Goal: Information Seeking & Learning: Learn about a topic

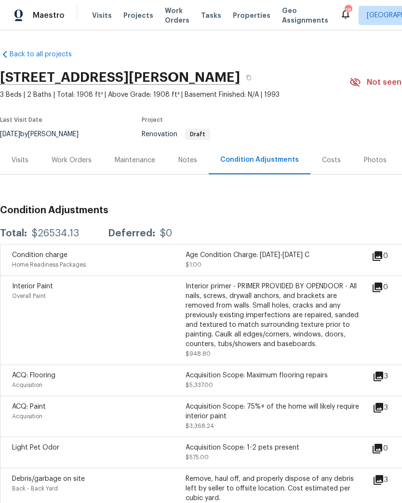
click at [234, 19] on span "Properties" at bounding box center [252, 16] width 38 height 10
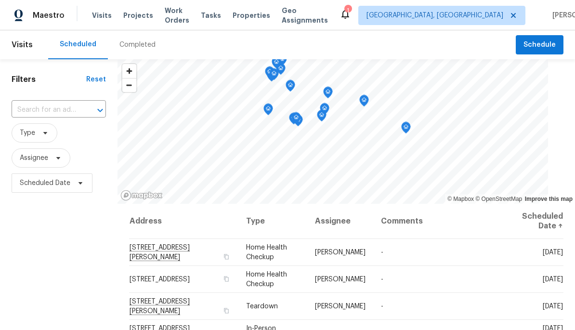
click at [257, 18] on span "Properties" at bounding box center [252, 16] width 38 height 10
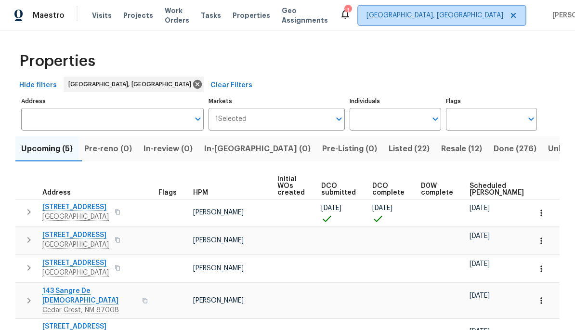
click at [510, 18] on icon at bounding box center [514, 16] width 8 height 8
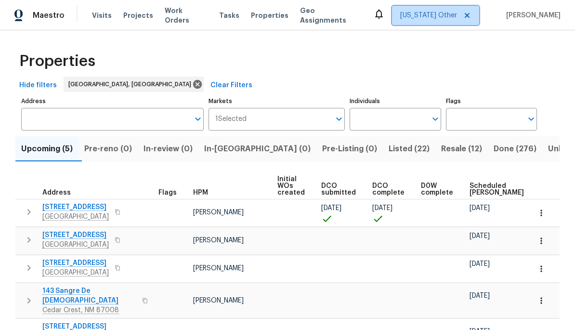
click at [436, 16] on span "Alabama Other" at bounding box center [428, 16] width 57 height 10
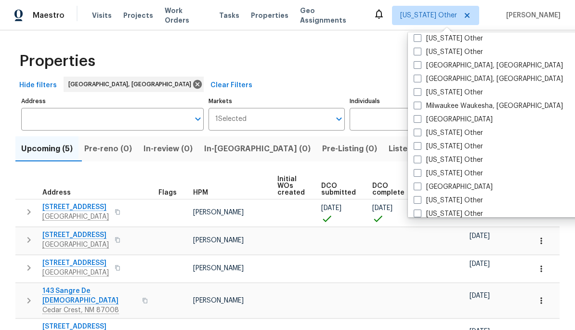
scroll to position [777, 0]
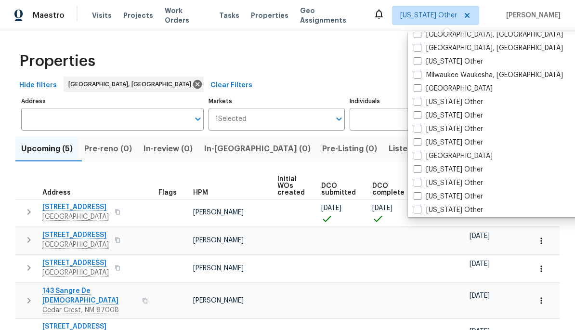
click at [421, 154] on span at bounding box center [418, 156] width 8 height 8
click at [420, 154] on input "[GEOGRAPHIC_DATA]" at bounding box center [417, 154] width 6 height 6
checkbox input "true"
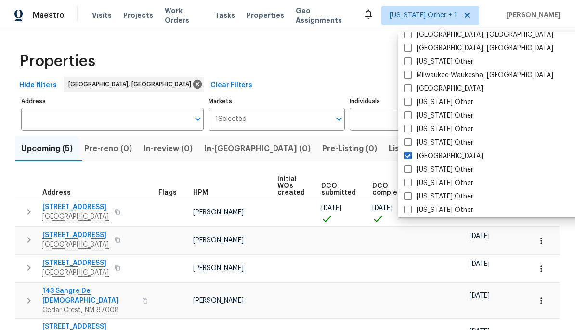
click at [323, 67] on div "Properties" at bounding box center [287, 61] width 544 height 31
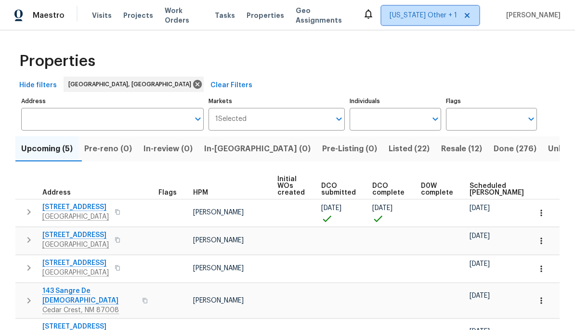
click at [431, 12] on span "Alabama Other + 1" at bounding box center [423, 16] width 67 height 10
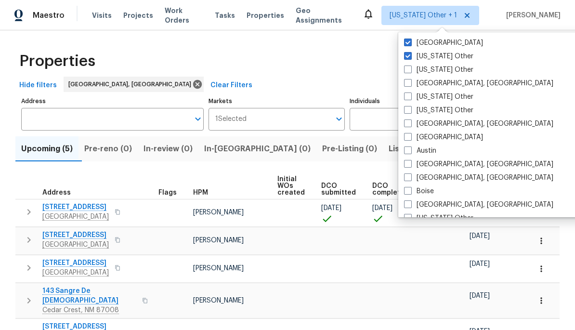
click at [410, 58] on span at bounding box center [408, 56] width 8 height 8
click at [410, 58] on input "Alabama Other" at bounding box center [407, 55] width 6 height 6
checkbox input "false"
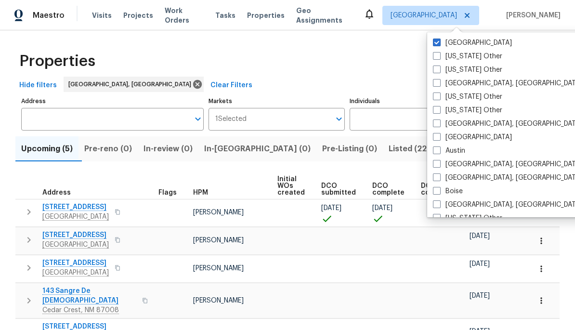
click at [315, 63] on div "Properties" at bounding box center [287, 61] width 544 height 31
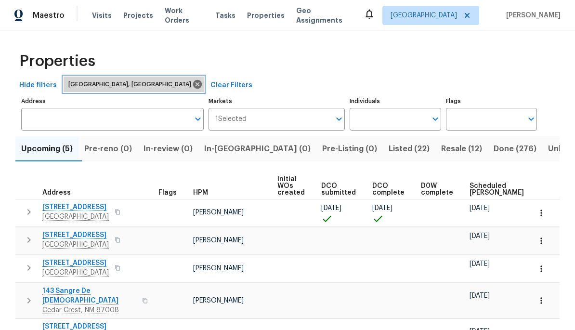
click at [192, 86] on icon at bounding box center [197, 84] width 11 height 11
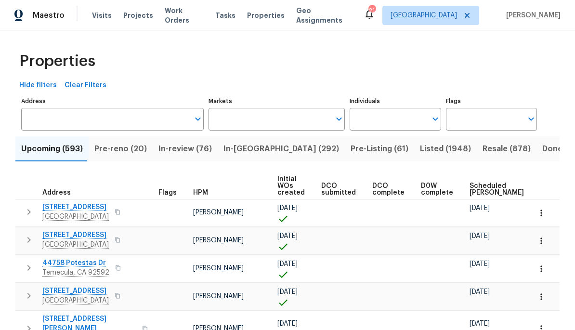
click at [393, 116] on input "Individuals" at bounding box center [388, 119] width 77 height 23
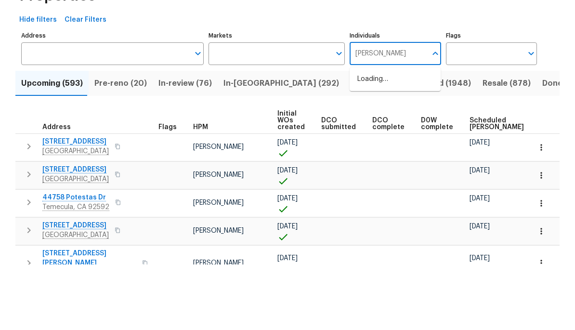
type input "Carmen"
click at [366, 140] on input "checkbox" at bounding box center [367, 150] width 20 height 20
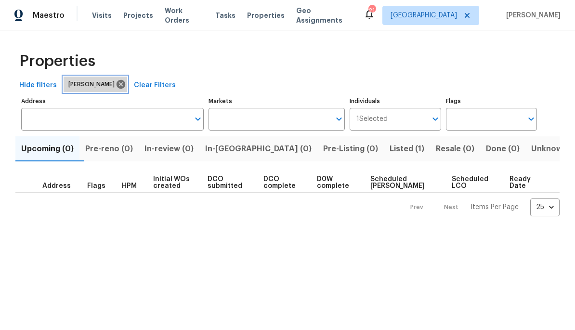
click at [117, 85] on icon at bounding box center [121, 84] width 9 height 9
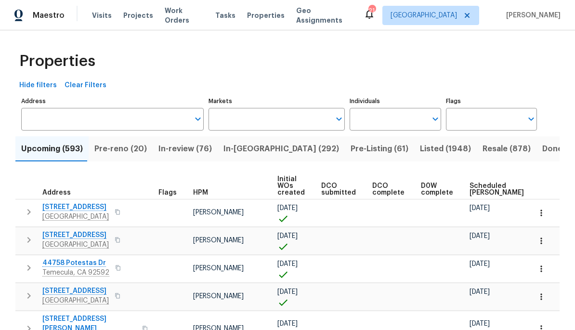
click at [26, 213] on icon "button" at bounding box center [29, 212] width 12 height 12
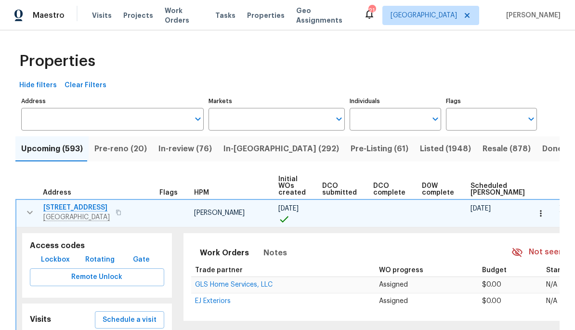
click at [222, 288] on span "GLS Home Services, LLC" at bounding box center [234, 284] width 78 height 7
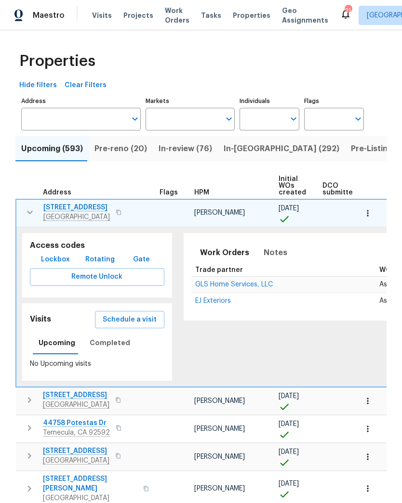
click at [238, 13] on span "Properties" at bounding box center [252, 16] width 38 height 10
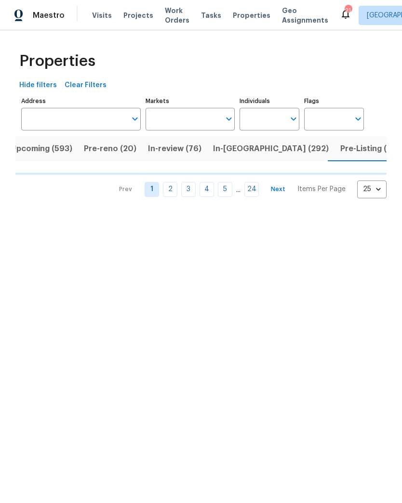
scroll to position [0, 11]
click at [58, 123] on input "Address" at bounding box center [73, 119] width 105 height 23
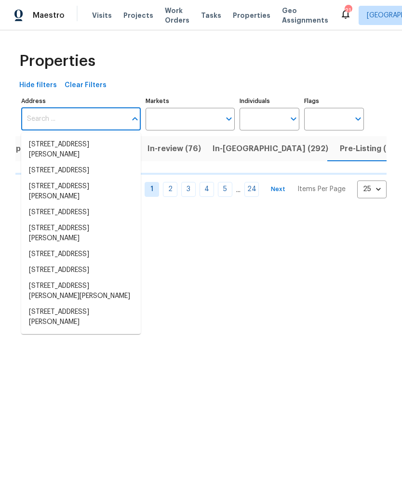
click at [49, 116] on input "Address" at bounding box center [73, 119] width 105 height 23
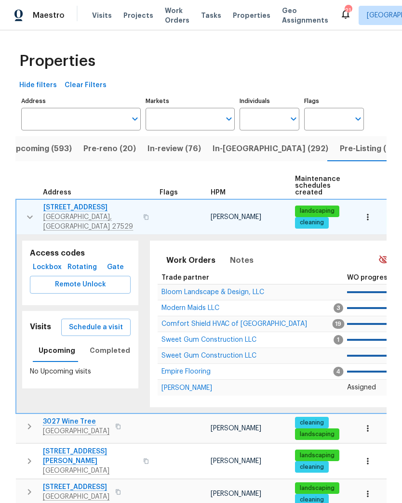
click at [38, 127] on input "Address" at bounding box center [73, 119] width 105 height 23
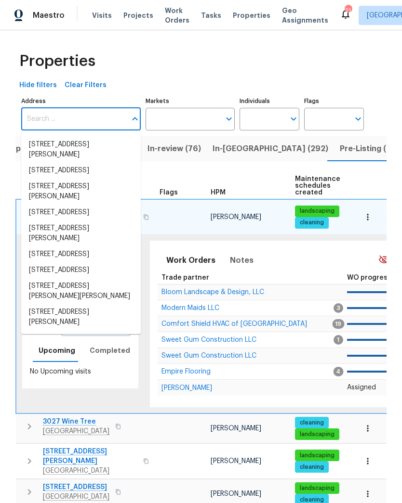
click at [35, 120] on input "Address" at bounding box center [73, 119] width 105 height 23
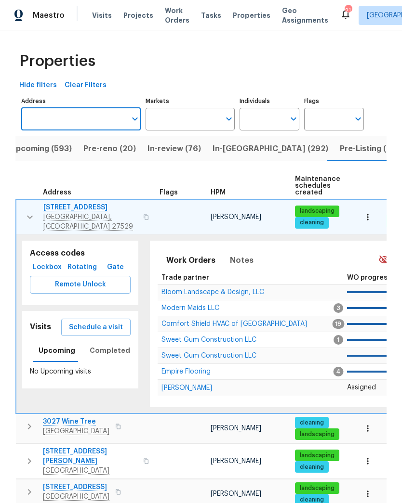
paste input "1761 Spring Haven Dr, Clarksville, TN 37042"
type input "1761 Spring Haven Dr, Clarksville, TN 37042"
click at [39, 141] on li "1761 Spring Haven Dr Clarksville TN 37042" at bounding box center [80, 145] width 119 height 16
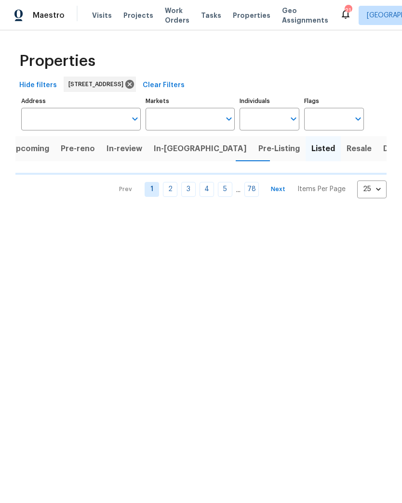
type input "1761 Spring Haven Dr Clarksville TN 37042"
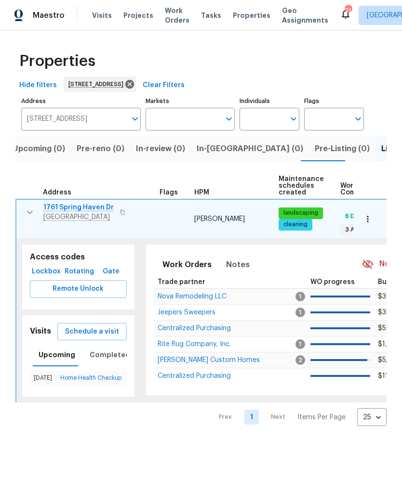
click at [37, 266] on span "Lockbox" at bounding box center [46, 272] width 25 height 12
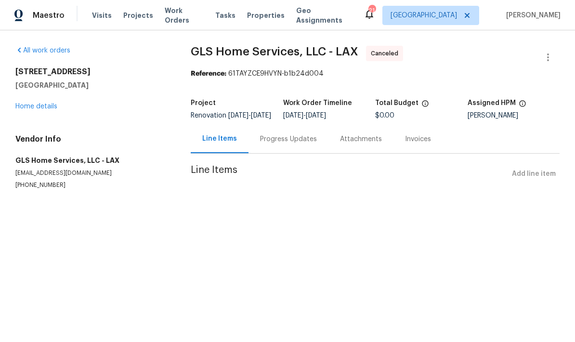
click at [170, 20] on span "Work Orders" at bounding box center [184, 15] width 39 height 19
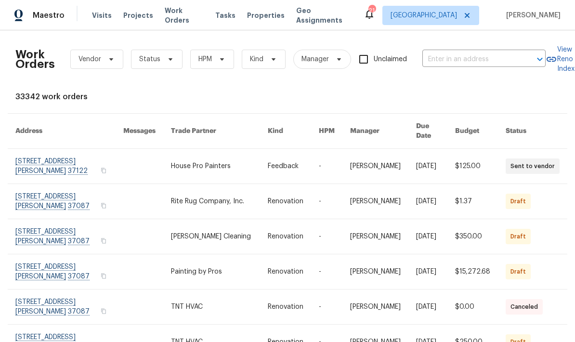
click at [448, 54] on input "text" at bounding box center [470, 59] width 96 height 15
type input "1761"
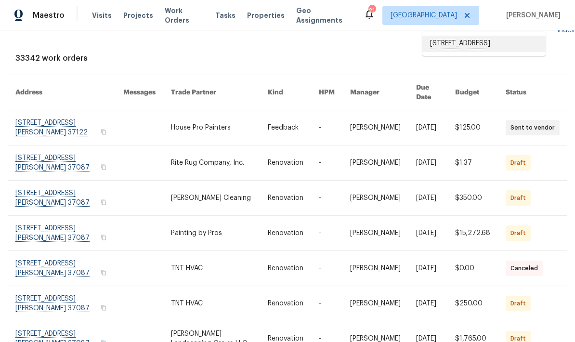
click at [452, 52] on li "1761 Spring Haven Dr, Clarksville, TN 37042" at bounding box center [483, 44] width 123 height 16
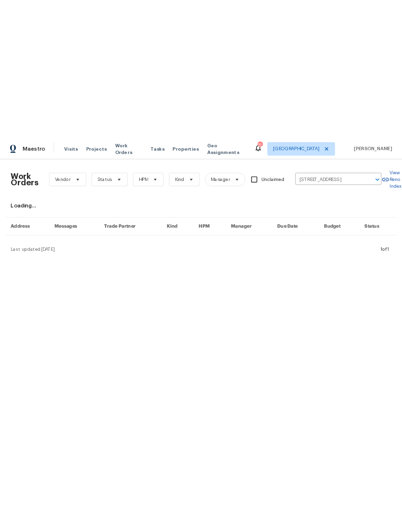
scroll to position [0, 0]
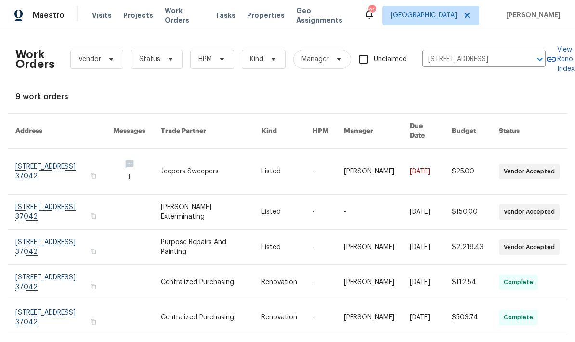
click at [198, 242] on link at bounding box center [211, 247] width 101 height 35
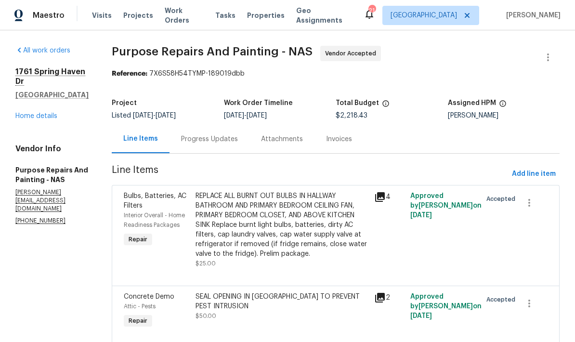
click at [34, 113] on link "Home details" at bounding box center [36, 116] width 42 height 7
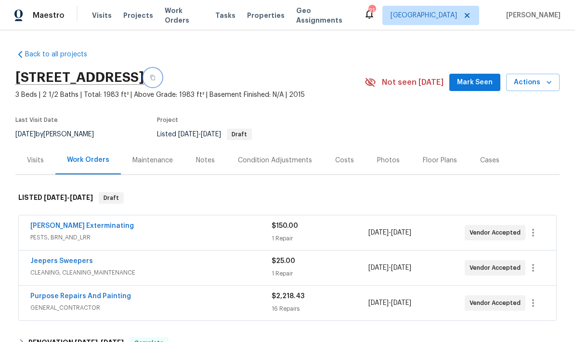
click at [161, 80] on button "button" at bounding box center [152, 77] width 17 height 17
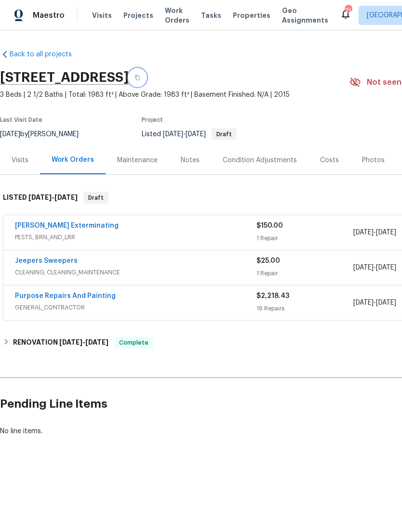
click at [140, 75] on icon "button" at bounding box center [137, 77] width 5 height 5
click at [146, 78] on button "button" at bounding box center [137, 77] width 17 height 17
click at [372, 161] on div "Photos" at bounding box center [373, 161] width 23 height 10
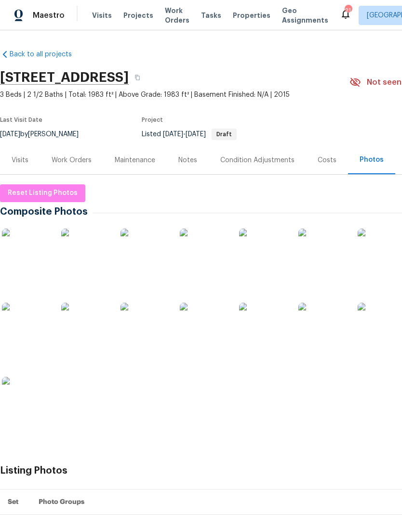
click at [257, 329] on img at bounding box center [263, 327] width 48 height 48
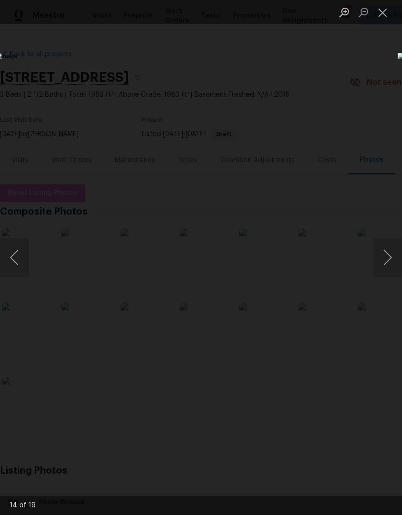
click at [388, 20] on button "Close lightbox" at bounding box center [382, 12] width 19 height 17
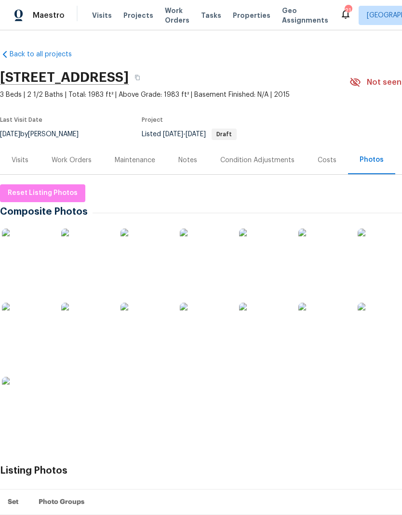
click at [17, 165] on div "Visits" at bounding box center [20, 160] width 40 height 28
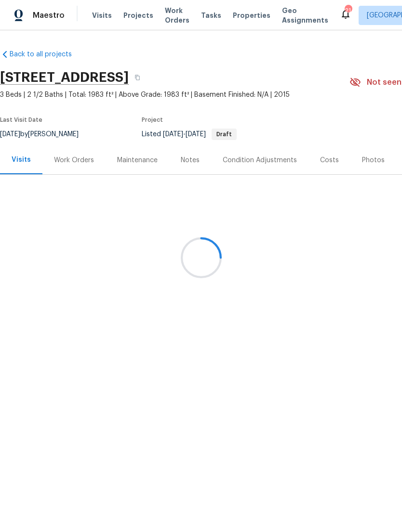
click at [177, 159] on div at bounding box center [201, 257] width 402 height 515
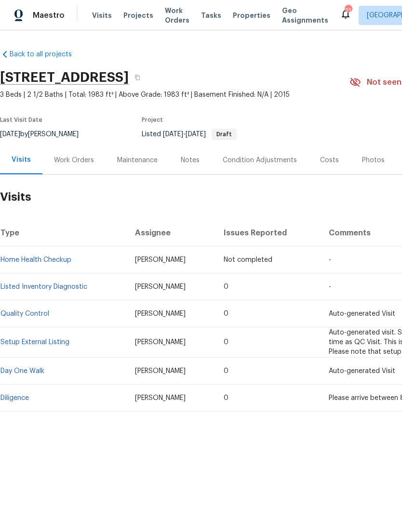
click at [184, 164] on div "Notes" at bounding box center [190, 161] width 19 height 10
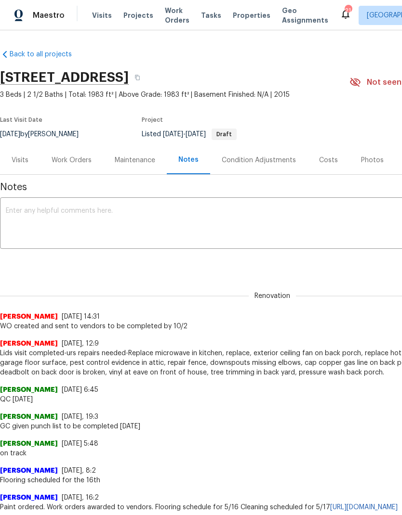
click at [250, 236] on textarea at bounding box center [272, 225] width 533 height 34
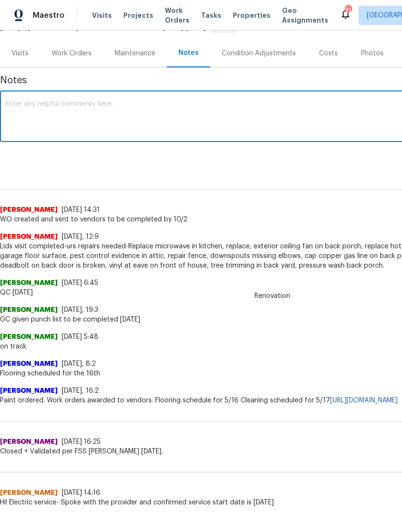
scroll to position [106, 0]
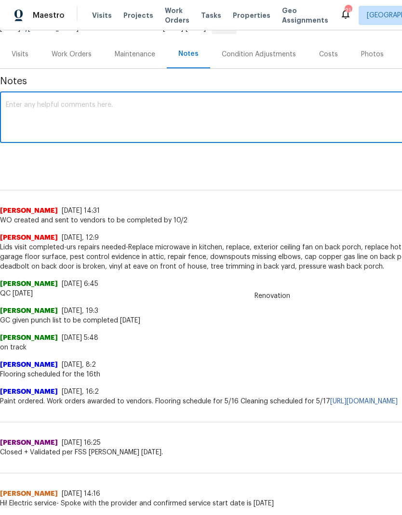
click at [213, 130] on textarea at bounding box center [272, 119] width 533 height 34
click at [249, 102] on textarea "Appliance order has been submitted with a request to deliver ASAP." at bounding box center [272, 119] width 533 height 34
paste textarea "https://opendoor.enterprise.slack.com/archives/C07MF4A0E48/p1759170673575379"
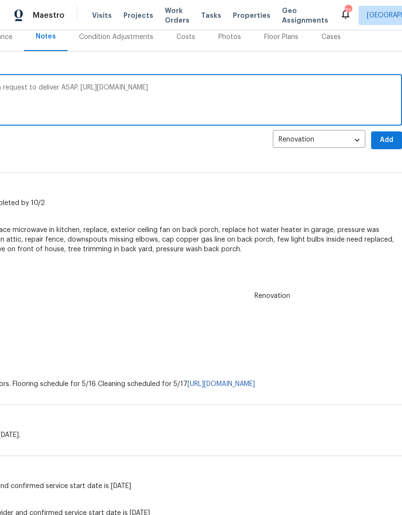
scroll to position [125, 143]
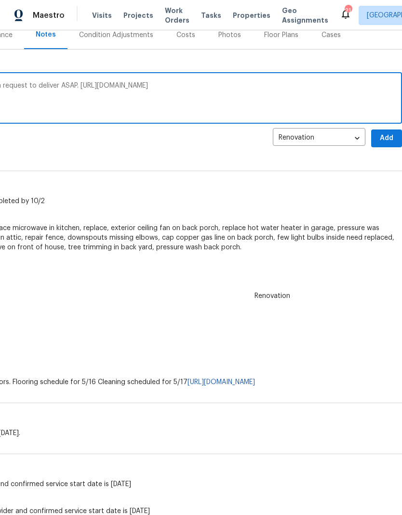
type textarea "Appliance order has been submitted with a request to deliver ASAP. https://open…"
click at [384, 144] on button "Add" at bounding box center [386, 139] width 31 height 18
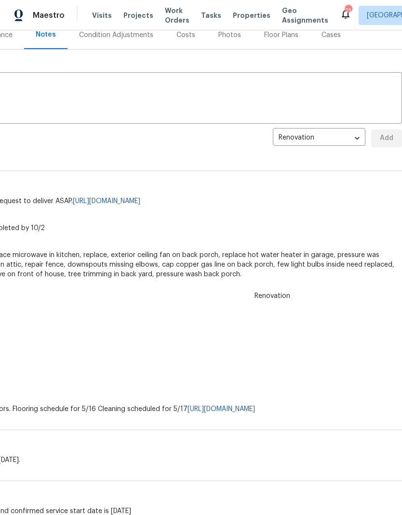
click at [140, 200] on link "https://opendoor.enterprise.slack.com/archives/C07MF4A0E48/p1759170673575379" at bounding box center [106, 201] width 67 height 7
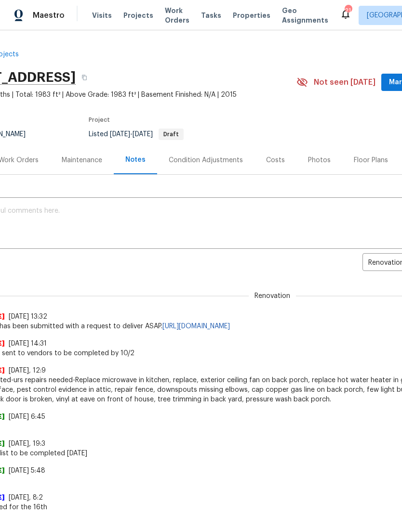
scroll to position [0, 53]
click at [309, 156] on div "Photos" at bounding box center [319, 161] width 23 height 10
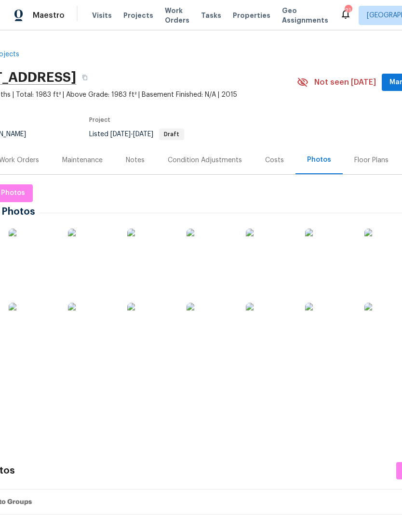
click at [86, 264] on img at bounding box center [92, 253] width 48 height 48
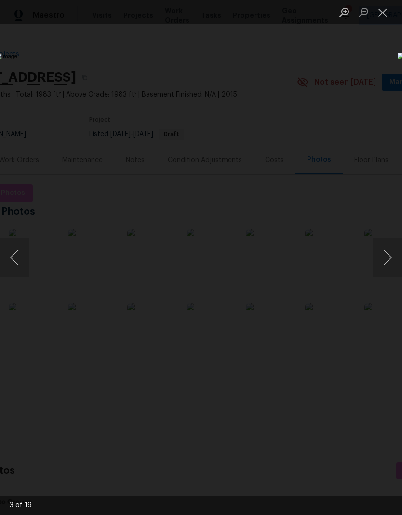
click at [382, 259] on button "Next image" at bounding box center [387, 257] width 29 height 39
click at [384, 262] on button "Next image" at bounding box center [387, 257] width 29 height 39
click at [388, 256] on button "Next image" at bounding box center [387, 257] width 29 height 39
click at [383, 254] on button "Next image" at bounding box center [387, 257] width 29 height 39
click at [375, 268] on button "Next image" at bounding box center [387, 257] width 29 height 39
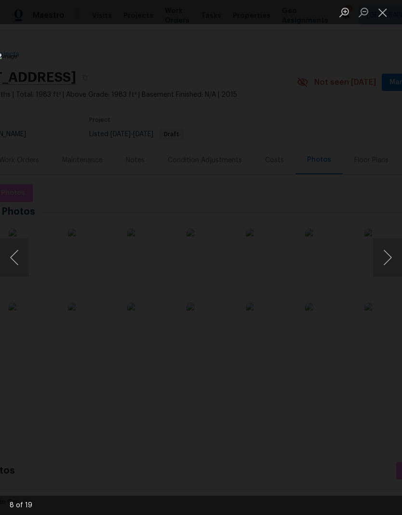
click at [377, 260] on button "Next image" at bounding box center [387, 257] width 29 height 39
click at [383, 18] on button "Close lightbox" at bounding box center [382, 12] width 19 height 17
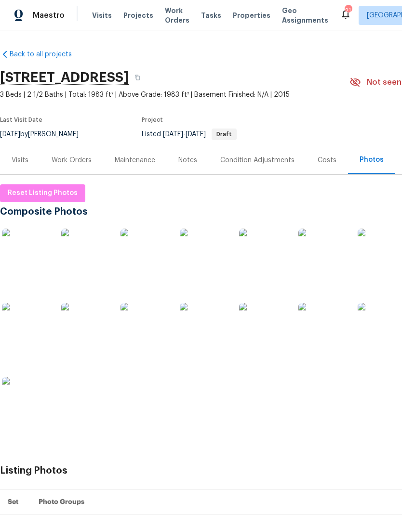
click at [143, 257] on img at bounding box center [144, 253] width 48 height 48
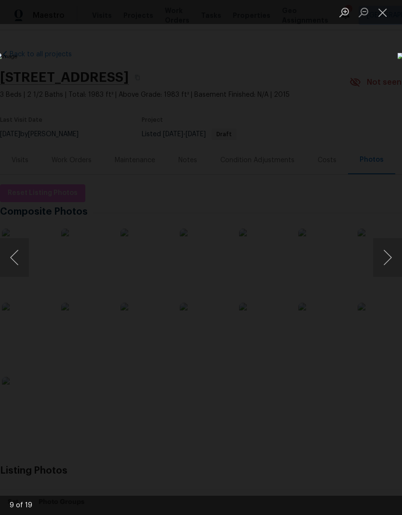
click at [12, 253] on button "Previous image" at bounding box center [14, 257] width 29 height 39
click at [29, 265] on img "Lightbox" at bounding box center [155, 258] width 319 height 410
click at [383, 16] on button "Close lightbox" at bounding box center [382, 12] width 19 height 17
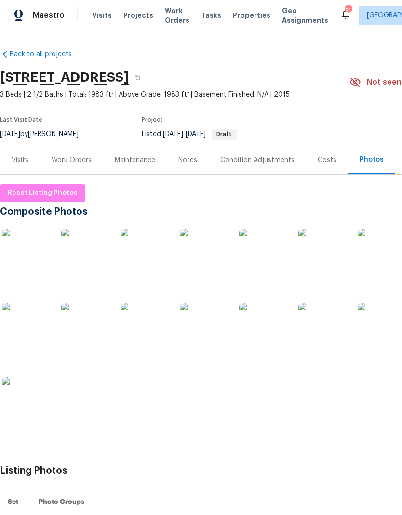
click at [26, 317] on img at bounding box center [26, 327] width 48 height 48
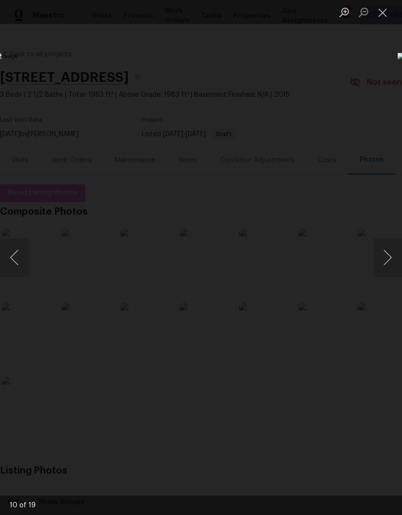
click at [396, 260] on button "Next image" at bounding box center [387, 257] width 29 height 39
click at [381, 251] on button "Next image" at bounding box center [387, 257] width 29 height 39
click at [377, 256] on button "Next image" at bounding box center [387, 257] width 29 height 39
click at [378, 252] on button "Next image" at bounding box center [387, 257] width 29 height 39
click at [390, 257] on button "Next image" at bounding box center [387, 257] width 29 height 39
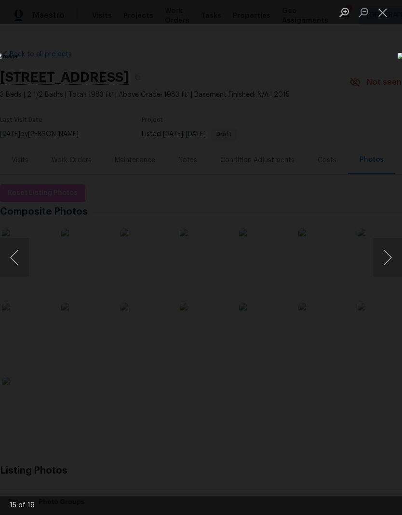
click at [381, 13] on button "Close lightbox" at bounding box center [382, 12] width 19 height 17
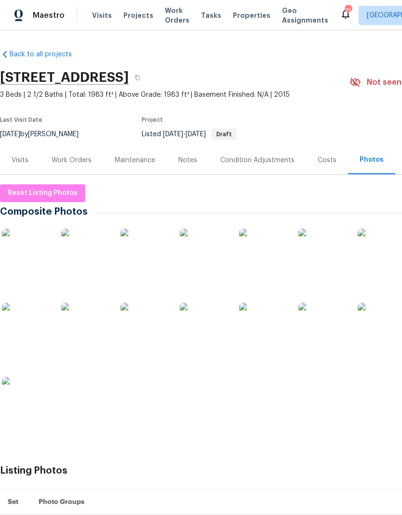
click at [148, 252] on img at bounding box center [144, 253] width 48 height 48
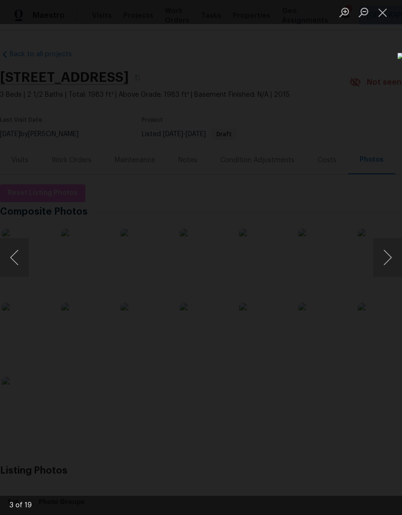
click at [386, 15] on button "Close lightbox" at bounding box center [382, 12] width 19 height 17
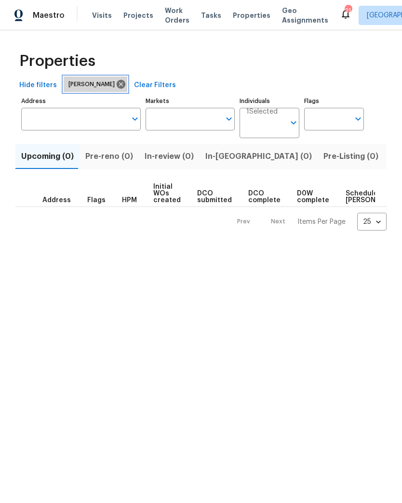
click at [116, 79] on icon at bounding box center [121, 84] width 11 height 11
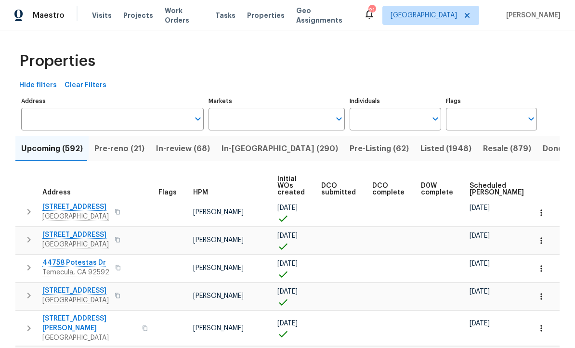
click at [32, 215] on icon "button" at bounding box center [29, 212] width 12 height 12
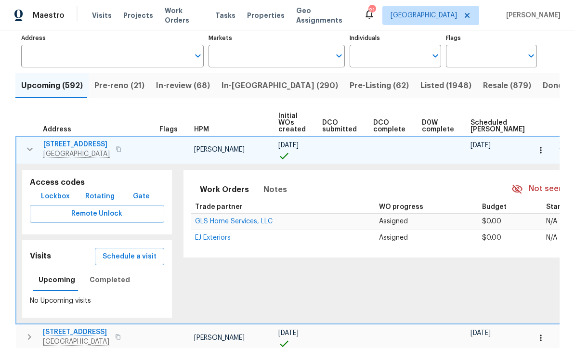
scroll to position [73, 0]
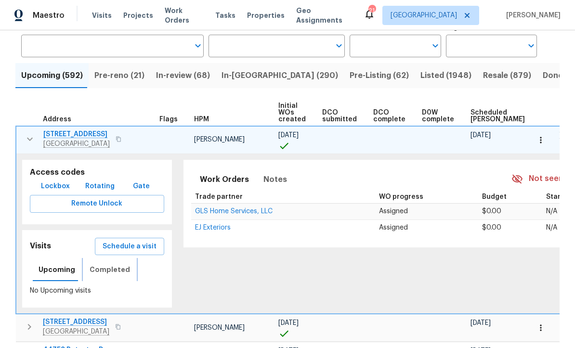
click at [104, 269] on span "Completed" at bounding box center [110, 270] width 40 height 12
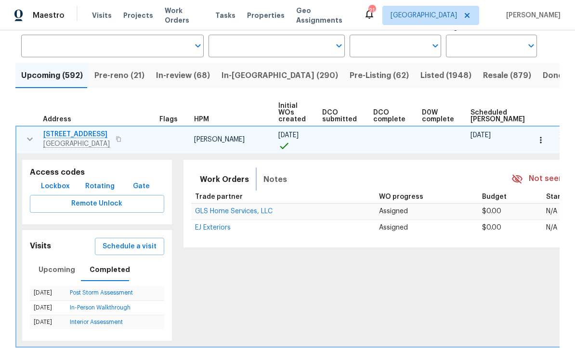
click at [269, 174] on span "Notes" at bounding box center [275, 179] width 24 height 13
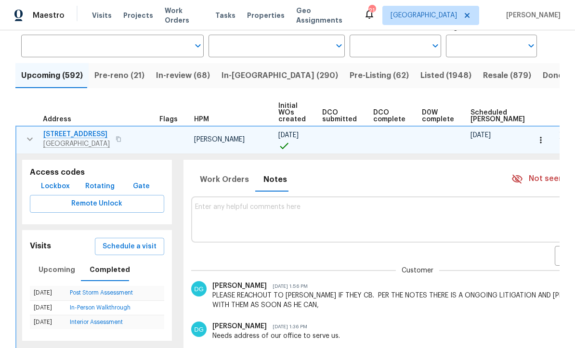
click at [401, 259] on body "Maestro Visits Projects Work Orders Tasks Properties Geo Assignments 21 Nashvil…" at bounding box center [287, 174] width 575 height 348
click at [401, 291] on li "Renovation" at bounding box center [541, 289] width 53 height 16
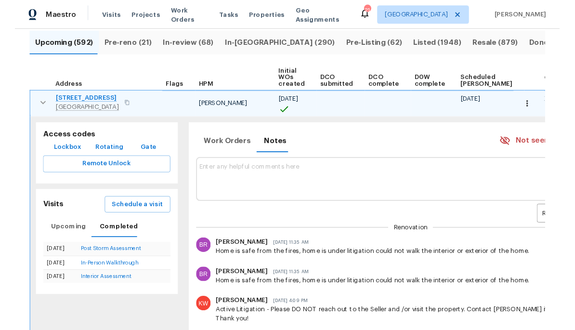
scroll to position [105, 0]
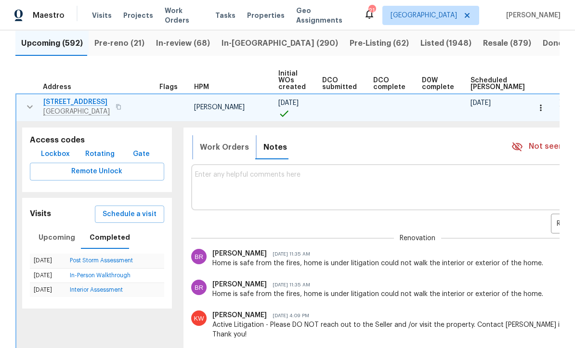
click at [216, 145] on span "Work Orders" at bounding box center [224, 147] width 49 height 13
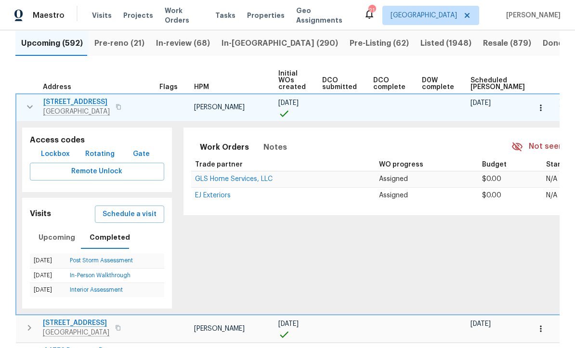
click at [226, 181] on span "GLS Home Services, LLC" at bounding box center [234, 179] width 78 height 7
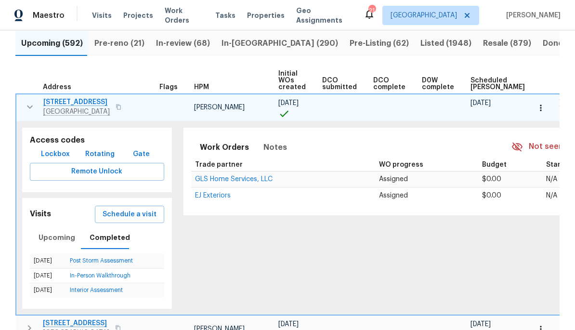
click at [197, 199] on span "EJ Exteriors" at bounding box center [213, 195] width 36 height 7
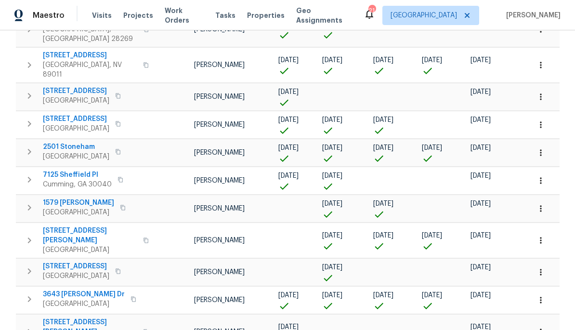
scroll to position [800, 0]
